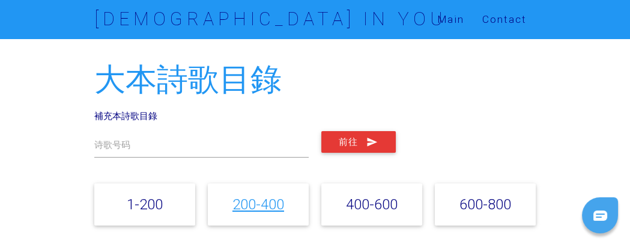
click at [250, 200] on link "200-400" at bounding box center [258, 203] width 52 height 17
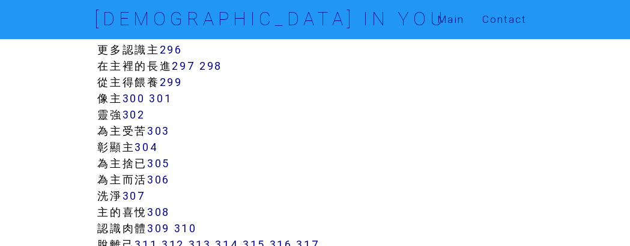
scroll to position [1898, 0]
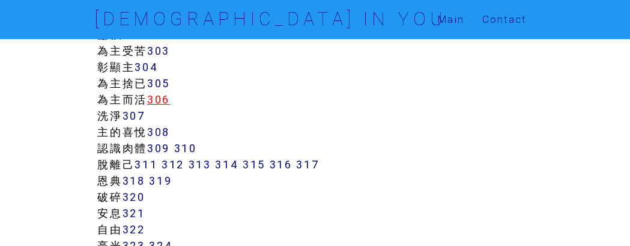
click at [158, 101] on link "306" at bounding box center [158, 99] width 23 height 14
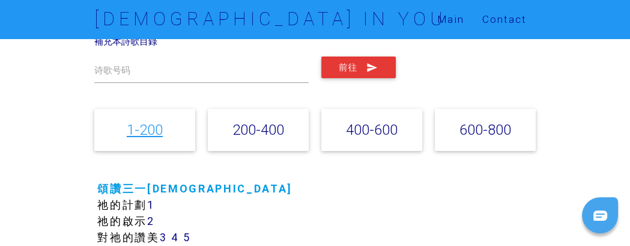
click at [139, 125] on link "1-200" at bounding box center [145, 129] width 36 height 17
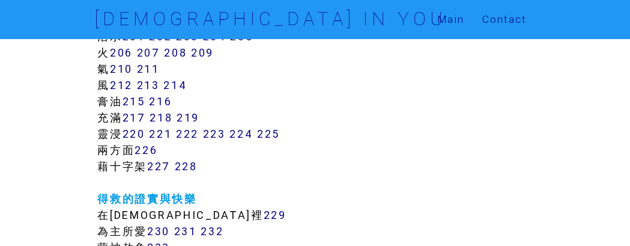
scroll to position [1006, 0]
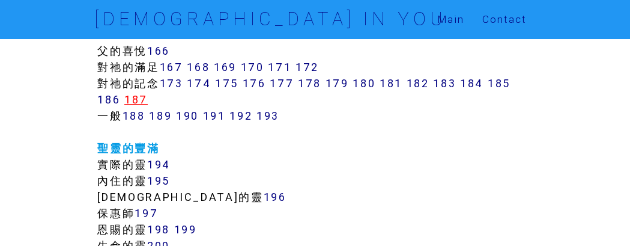
click at [138, 101] on link "187" at bounding box center [135, 99] width 23 height 14
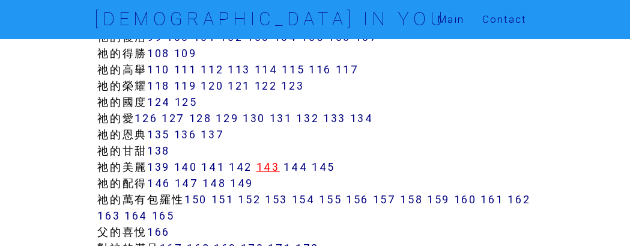
scroll to position [975, 0]
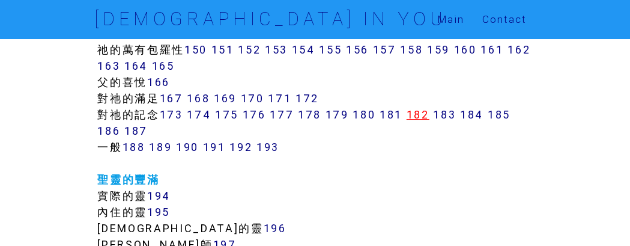
click at [424, 119] on link "182" at bounding box center [417, 114] width 23 height 14
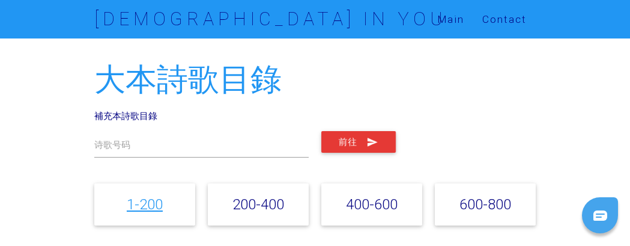
scroll to position [256, 0]
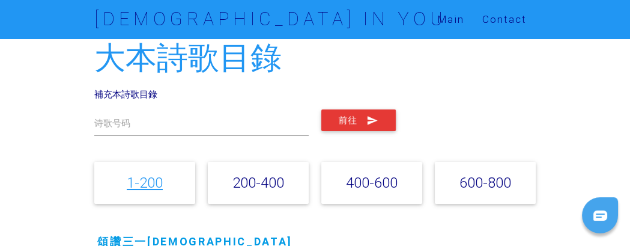
click at [146, 191] on link "1-200" at bounding box center [145, 182] width 36 height 17
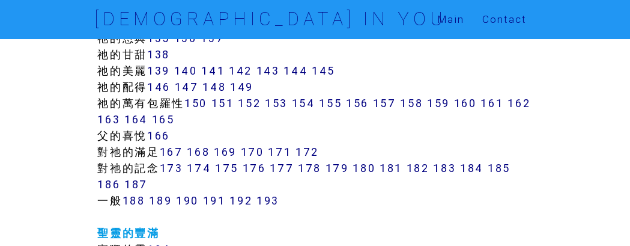
scroll to position [856, 0]
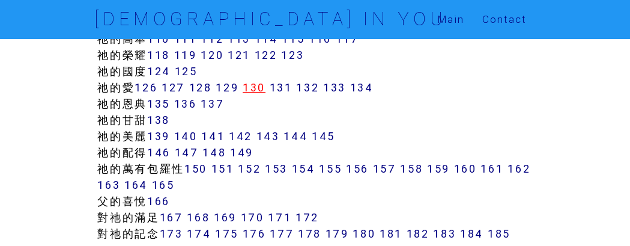
click at [262, 85] on link "130" at bounding box center [254, 87] width 23 height 14
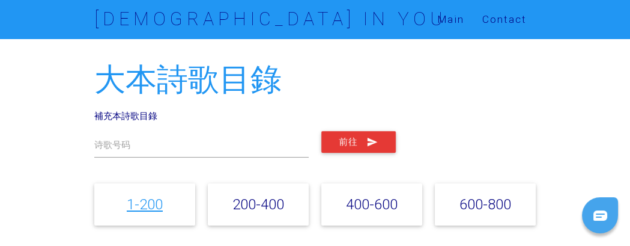
click at [149, 203] on link "1-200" at bounding box center [145, 203] width 36 height 17
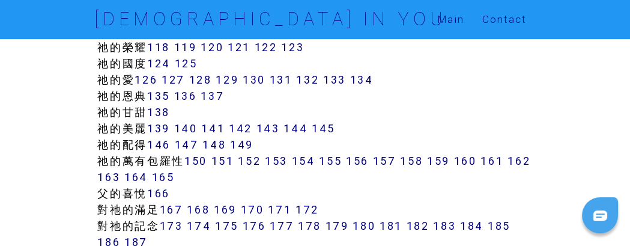
scroll to position [1006, 0]
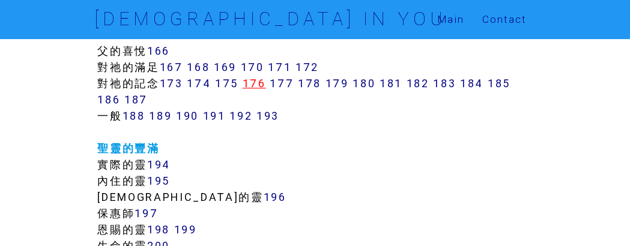
click at [262, 83] on link "176" at bounding box center [254, 83] width 23 height 14
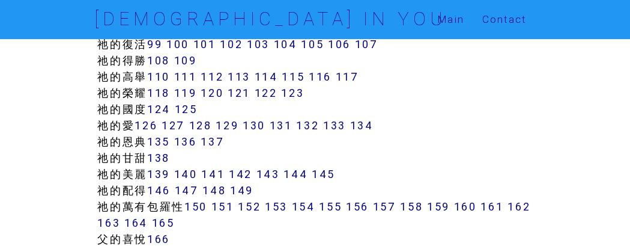
scroll to position [901, 0]
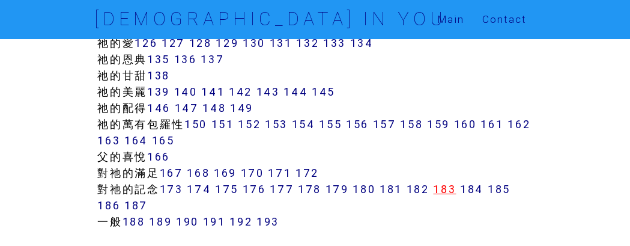
click at [451, 189] on link "183" at bounding box center [444, 189] width 23 height 14
